Goal: Information Seeking & Learning: Compare options

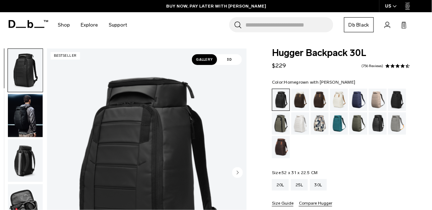
click at [280, 149] on div "Homegrown with Lu" at bounding box center [281, 147] width 18 height 22
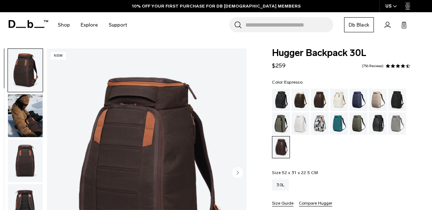
click at [317, 101] on div "Espresso" at bounding box center [320, 100] width 18 height 22
